Goal: Task Accomplishment & Management: Manage account settings

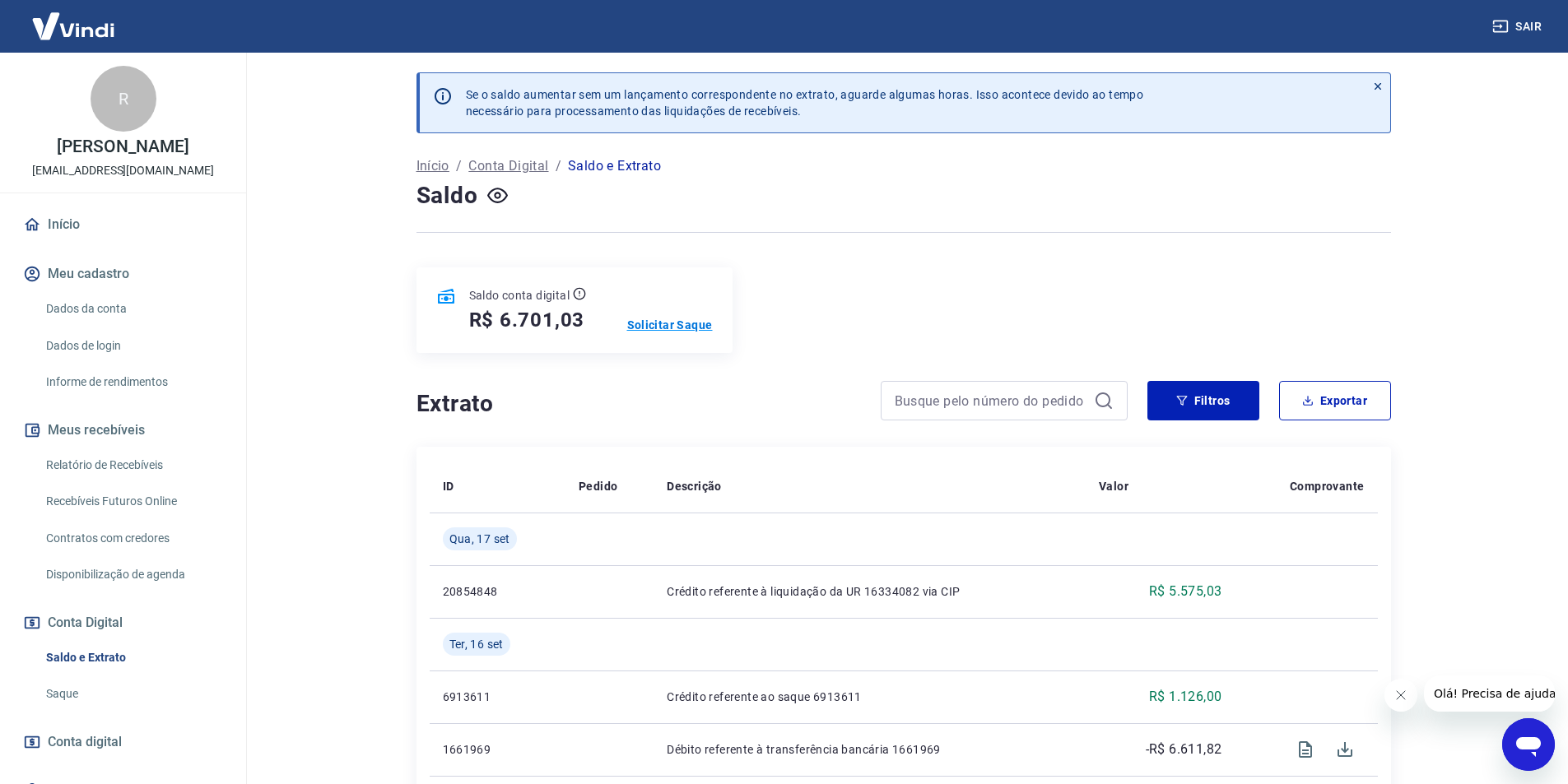
click at [683, 319] on p "Solicitar Saque" at bounding box center [670, 325] width 85 height 16
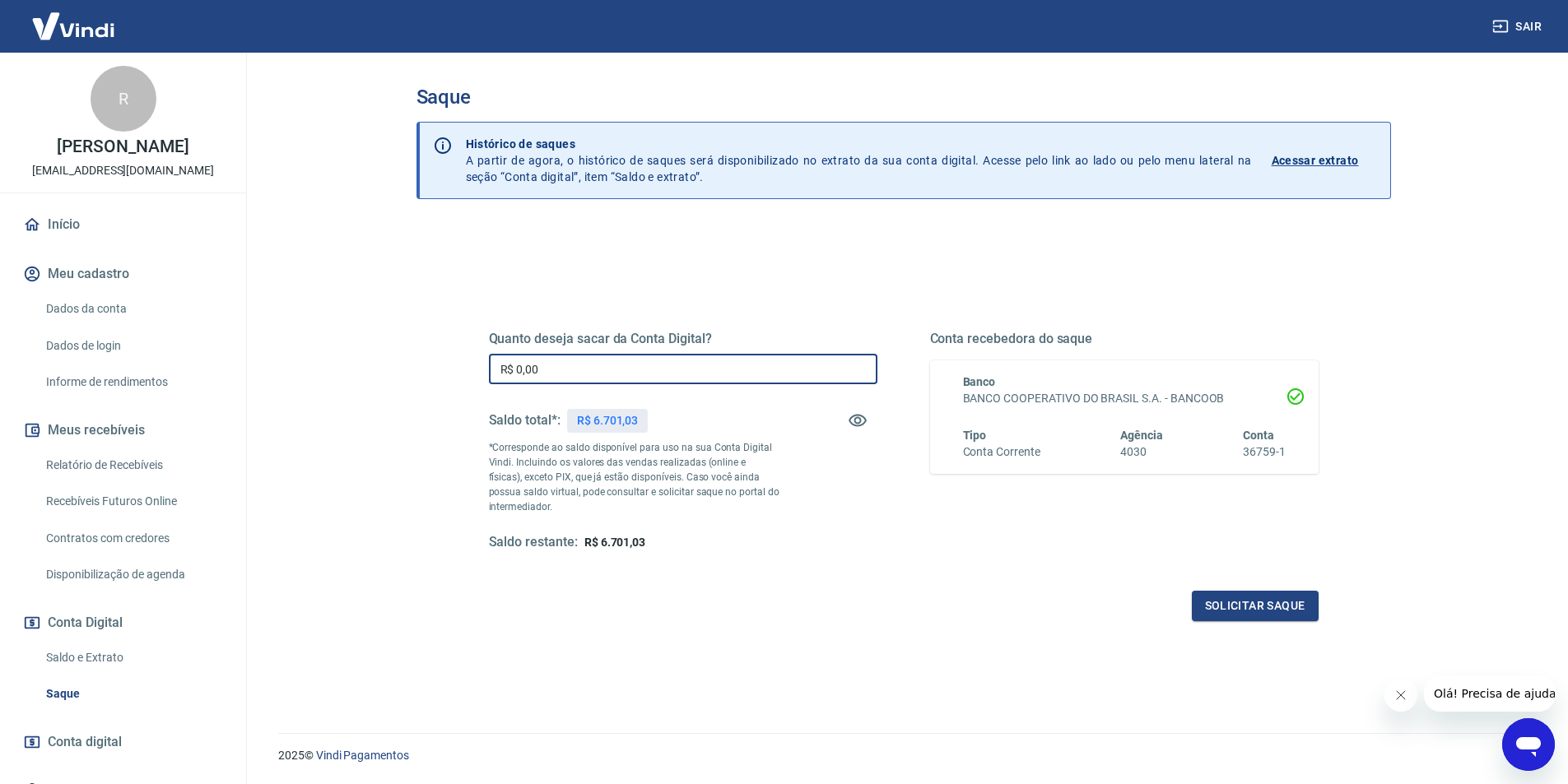
click at [678, 364] on input "R$ 0,00" at bounding box center [683, 368] width 388 height 30
type input "R$ 6.701,03"
click at [1230, 599] on button "Solicitar saque" at bounding box center [1255, 606] width 126 height 30
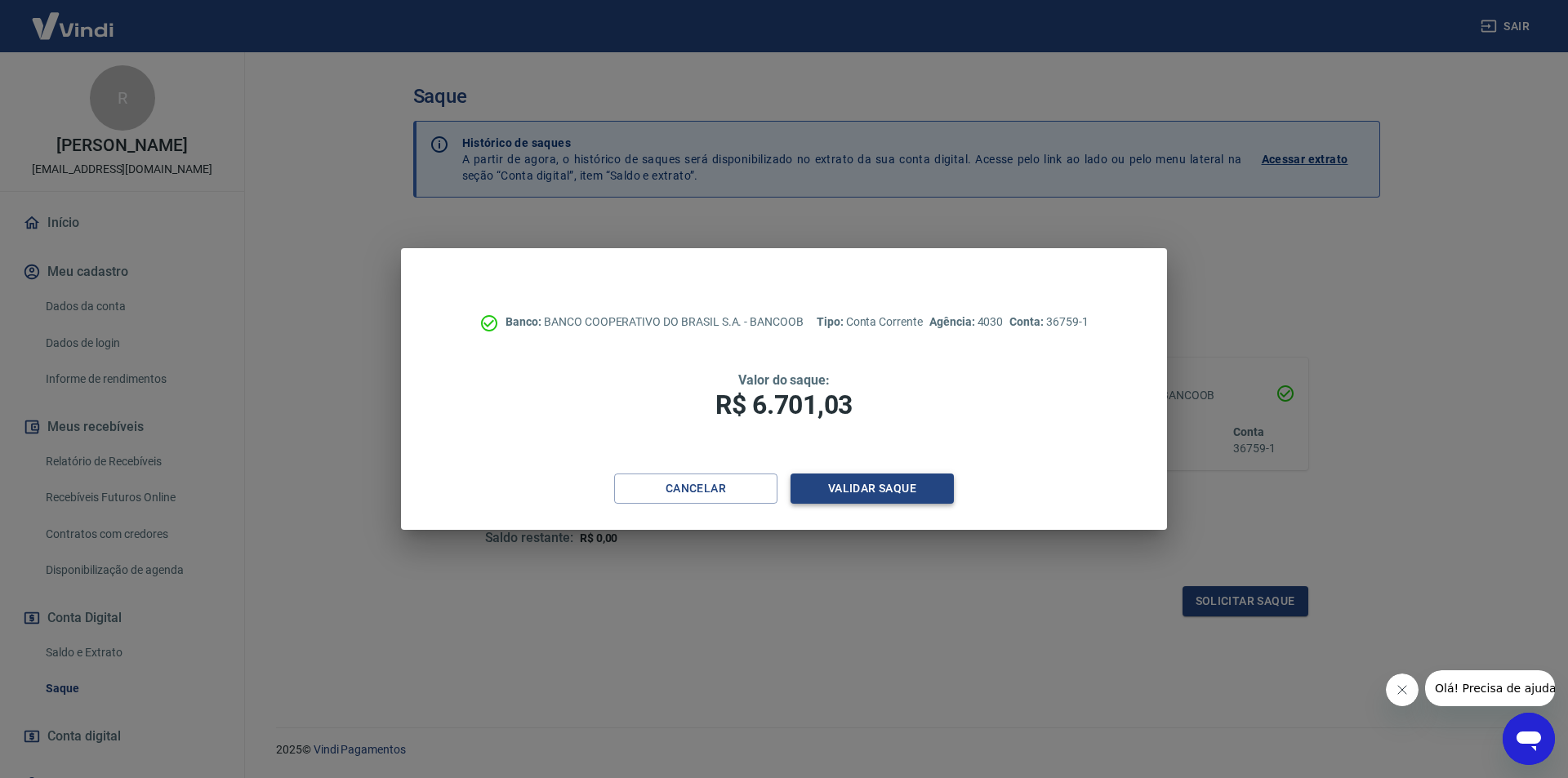
click at [924, 500] on button "Validar saque" at bounding box center [872, 488] width 163 height 30
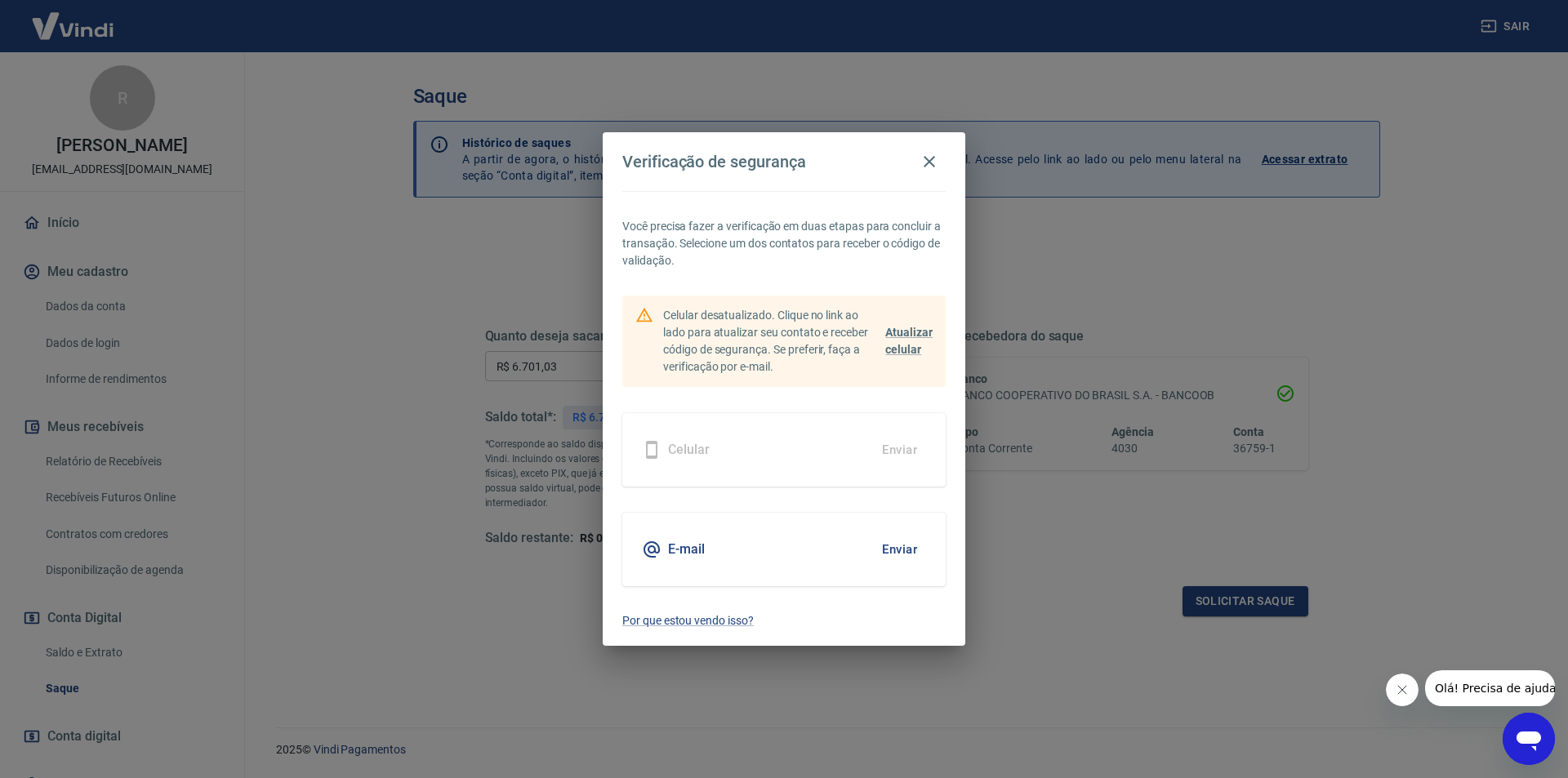
click at [894, 551] on button "Enviar" at bounding box center [899, 549] width 53 height 34
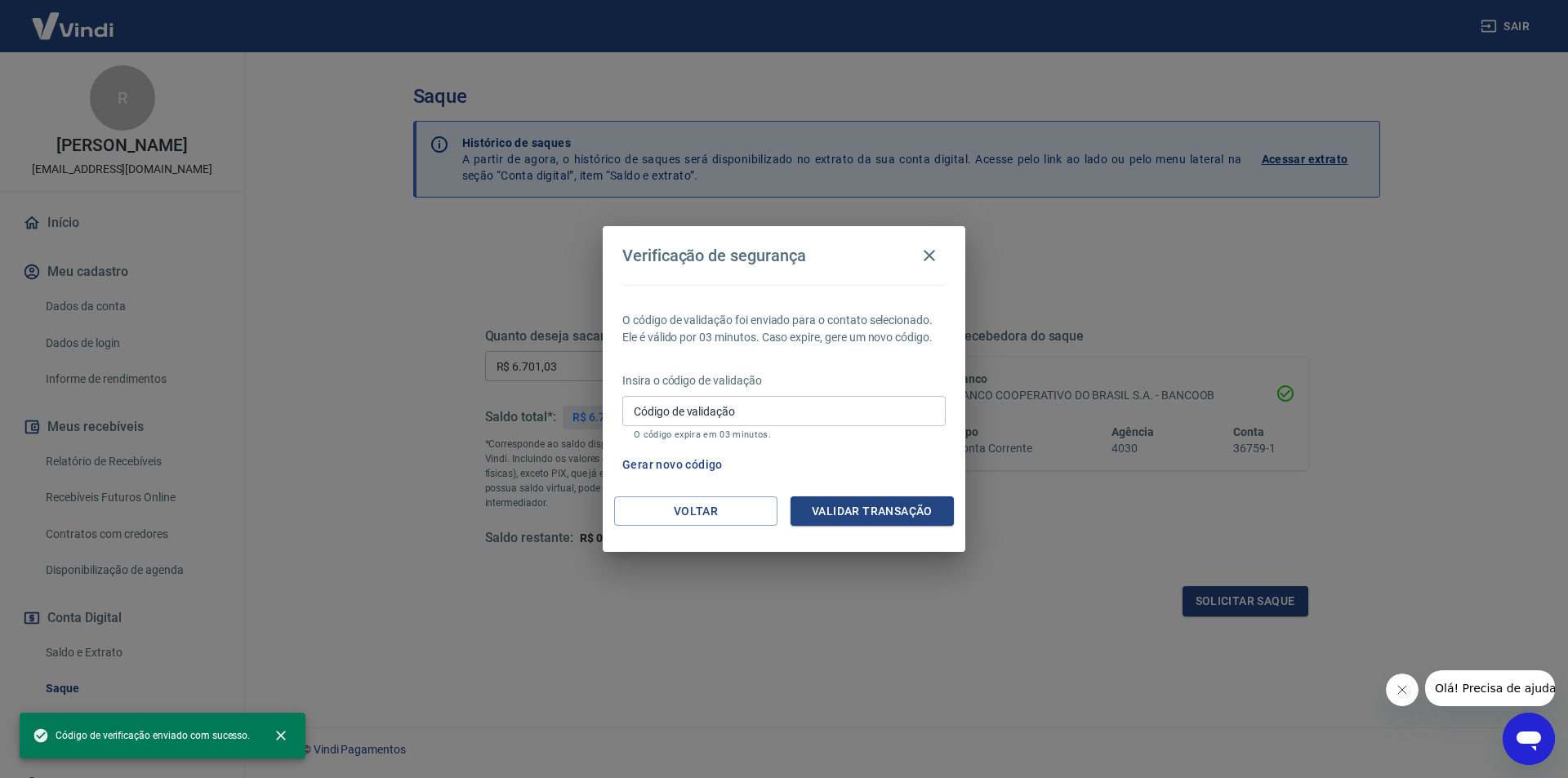
click at [784, 401] on input "Código de validação" at bounding box center [784, 411] width 323 height 30
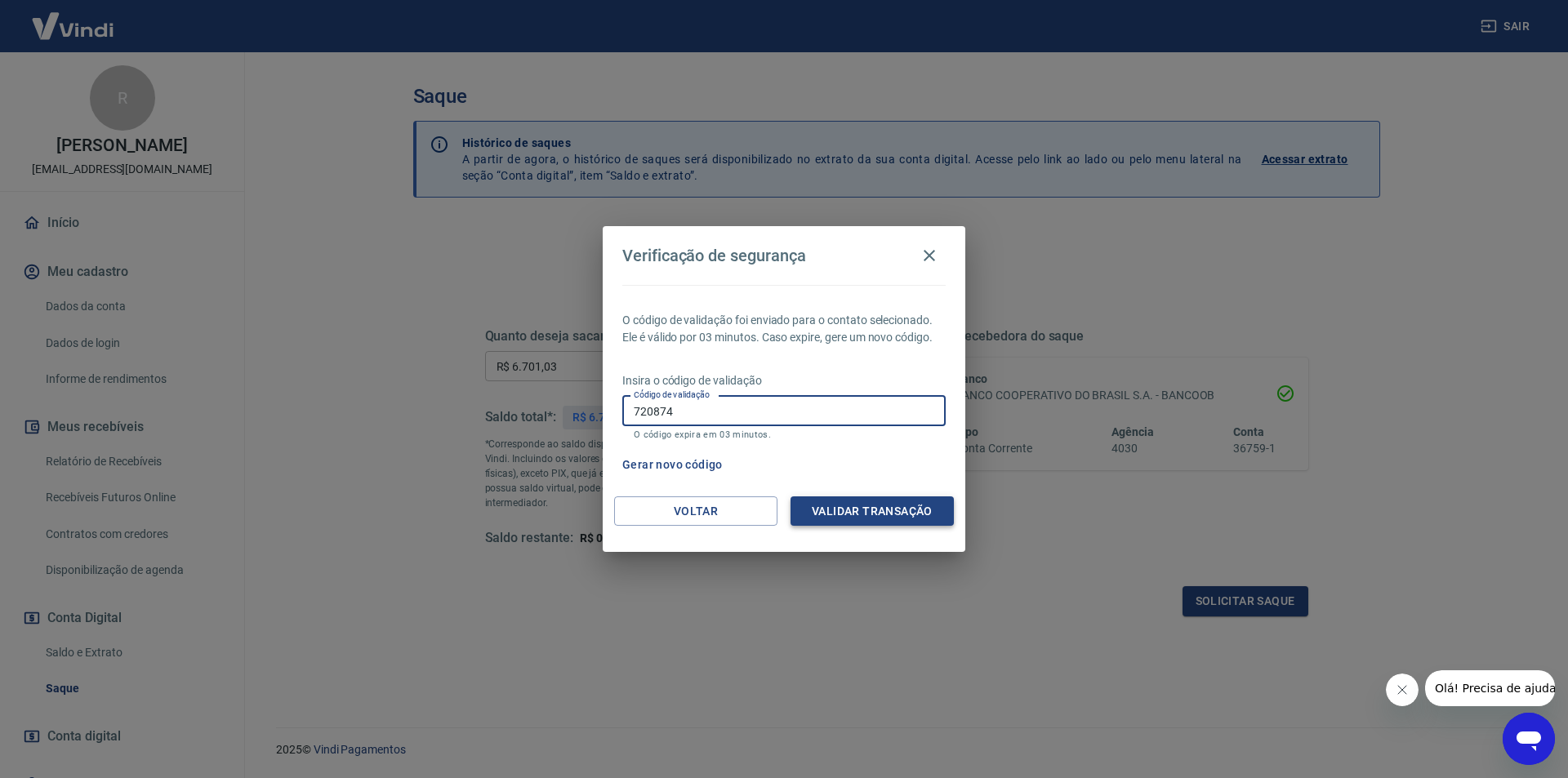
type input "720874"
click at [891, 502] on button "Validar transação" at bounding box center [872, 511] width 163 height 30
